Goal: Task Accomplishment & Management: Complete application form

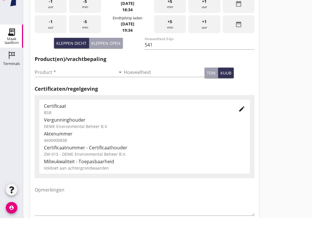
scroll to position [146, 0]
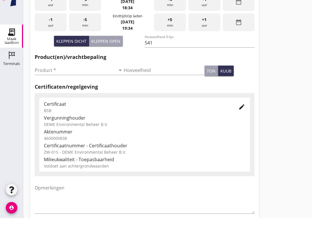
click at [71, 81] on input "Product *" at bounding box center [75, 85] width 81 height 9
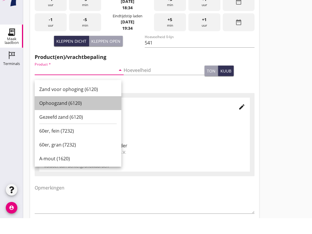
click at [77, 116] on div "Ophoogzand (6120)" at bounding box center [77, 119] width 77 height 7
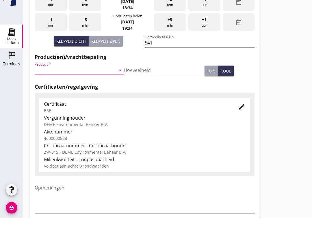
type input "Ophoogzand (6120)"
click at [87, 32] on span "-5" at bounding box center [85, 35] width 4 height 6
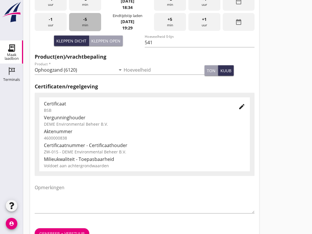
click at [88, 31] on div "-5 min" at bounding box center [85, 22] width 32 height 18
click at [86, 29] on div "-5 min" at bounding box center [85, 22] width 32 height 18
click at [84, 31] on div "-5 min" at bounding box center [85, 22] width 32 height 18
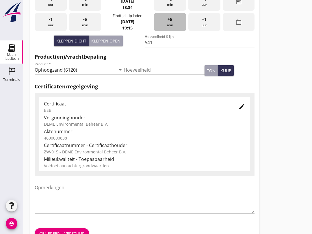
click at [170, 23] on span "+5" at bounding box center [170, 19] width 5 height 6
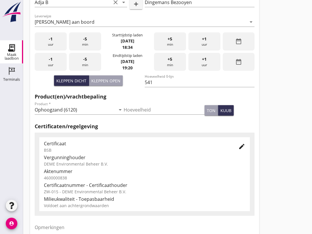
scroll to position [184, 0]
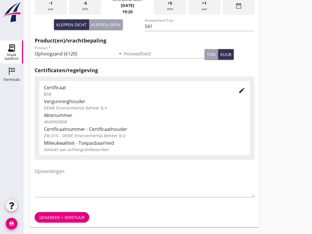
click at [63, 215] on div "Genereer + verstuur" at bounding box center [61, 217] width 45 height 6
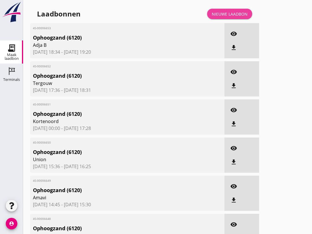
click at [231, 17] on div "Nieuwe laadbon" at bounding box center [230, 14] width 36 height 6
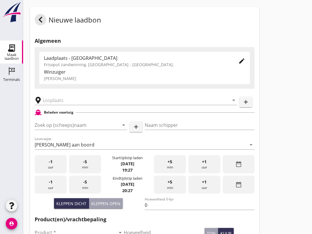
click at [90, 173] on div "-5 min" at bounding box center [85, 164] width 32 height 18
click at [172, 165] on span "+5" at bounding box center [170, 162] width 5 height 6
click at [59, 130] on input "Zoek op (scheeps)naam" at bounding box center [73, 124] width 76 height 9
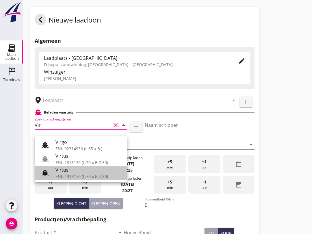
click at [61, 174] on div "ENI: 2316170 (L:70 x B:7.30)" at bounding box center [88, 176] width 67 height 6
type input "Virtus"
type input "[PERSON_NAME]"
type input "523"
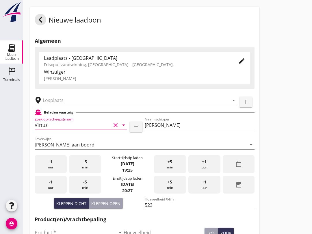
click at [62, 105] on input "text" at bounding box center [132, 100] width 178 height 9
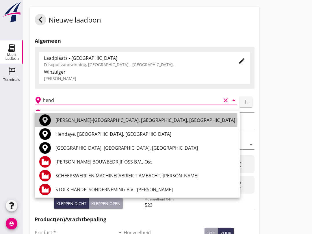
click at [154, 118] on div "[PERSON_NAME]-[GEOGRAPHIC_DATA], [GEOGRAPHIC_DATA], [GEOGRAPHIC_DATA]" at bounding box center [145, 120] width 180 height 7
type input "[PERSON_NAME]-[GEOGRAPHIC_DATA], [GEOGRAPHIC_DATA], [GEOGRAPHIC_DATA]"
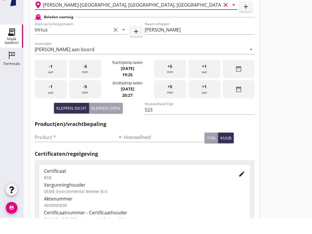
scroll to position [81, 0]
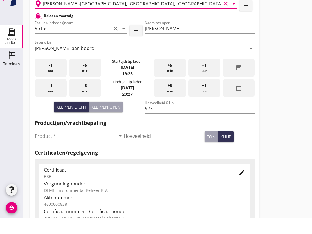
click at [60, 147] on input "Product *" at bounding box center [75, 151] width 81 height 9
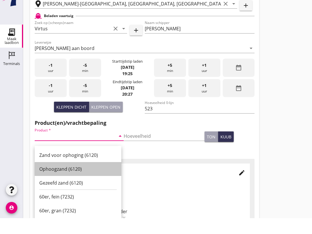
click at [71, 181] on div "Ophoogzand (6120)" at bounding box center [77, 184] width 77 height 7
type input "Ophoogzand (6120)"
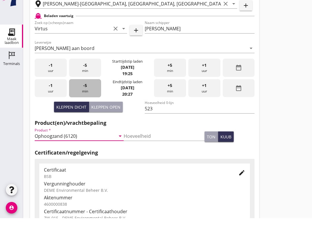
click at [85, 96] on div "-5 min" at bounding box center [85, 104] width 32 height 18
click at [85, 95] on div "-5 min" at bounding box center [85, 104] width 32 height 18
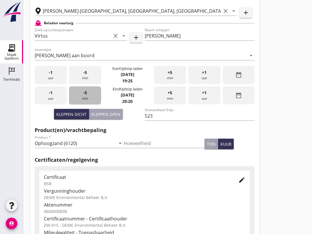
click at [83, 105] on div "-5 min" at bounding box center [85, 96] width 32 height 18
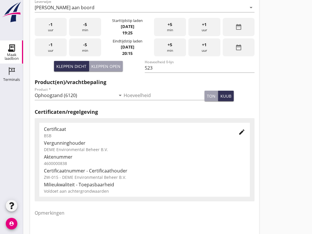
scroll to position [184, 0]
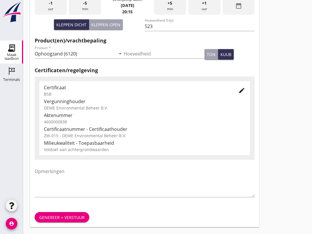
click at [68, 214] on button "Genereer + verstuur" at bounding box center [62, 217] width 55 height 10
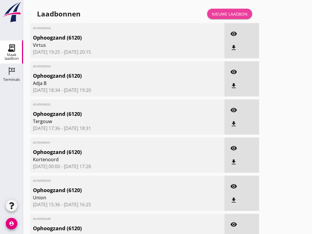
click at [230, 17] on div "Nieuwe laadbon" at bounding box center [230, 14] width 36 height 6
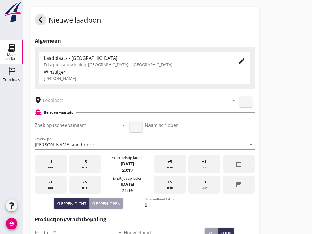
click at [61, 130] on input "Zoek op (scheeps)naam" at bounding box center [73, 124] width 76 height 9
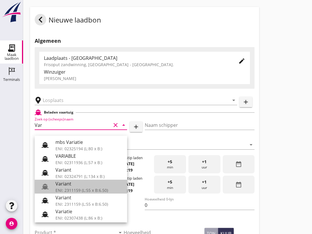
click at [80, 190] on div "ENI: 2311159 (L:55 x B:6.50)" at bounding box center [88, 190] width 67 height 6
type input "Variant"
type input "[PERSON_NAME]"
type input "337"
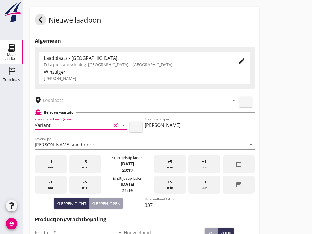
click at [70, 105] on input "text" at bounding box center [132, 100] width 178 height 9
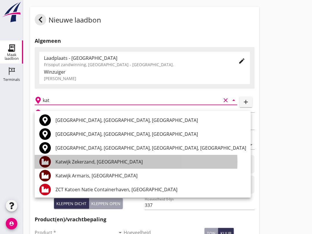
click at [108, 162] on div "Katwijk Zekerzand, [GEOGRAPHIC_DATA]" at bounding box center [150, 161] width 191 height 7
type input "Katwijk Zekerzand, [GEOGRAPHIC_DATA]"
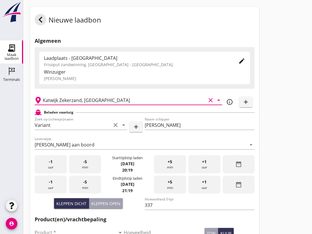
click at [70, 130] on input "Variant" at bounding box center [73, 124] width 76 height 9
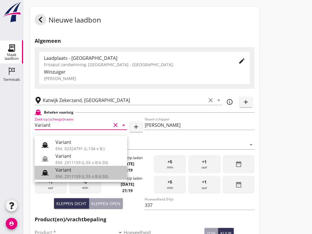
click at [82, 173] on div "Variant" at bounding box center [88, 169] width 67 height 7
type input "Variant"
